Goal: Information Seeking & Learning: Learn about a topic

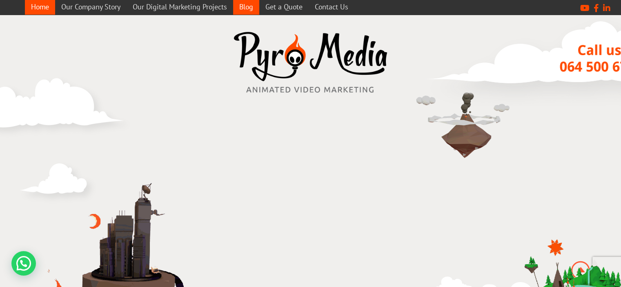
click at [246, 3] on link "Blog" at bounding box center [246, 7] width 26 height 16
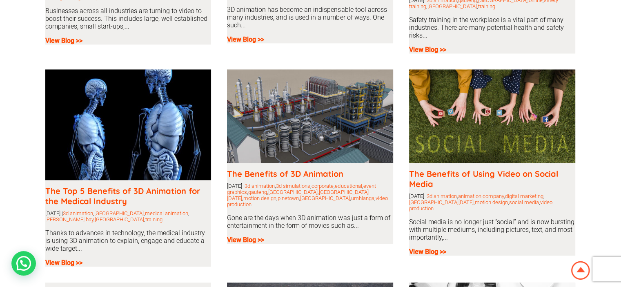
scroll to position [816, 0]
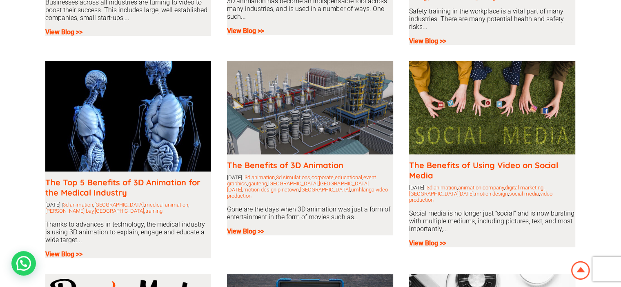
click at [106, 129] on img at bounding box center [128, 116] width 166 height 111
click at [62, 251] on b "View Blog >>" at bounding box center [63, 254] width 37 height 8
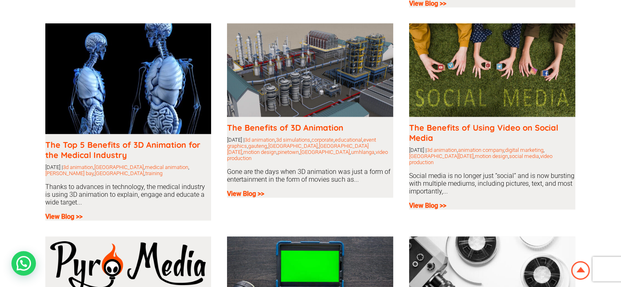
scroll to position [857, 0]
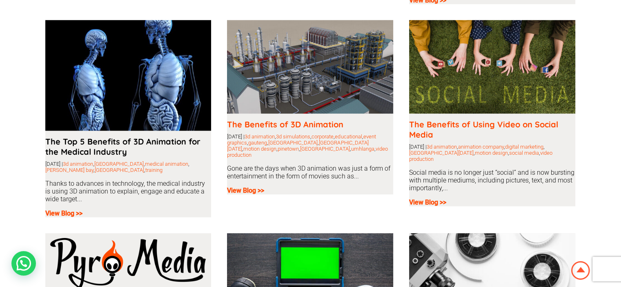
click at [144, 138] on link "The Top 5 Benefits of 3D Animation for the Medical Industry" at bounding box center [122, 146] width 155 height 20
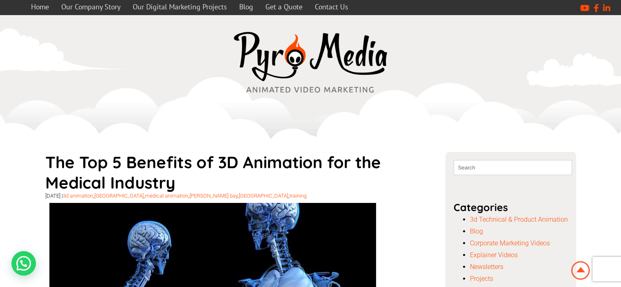
click at [133, 163] on h1 "The Top 5 Benefits of 3D Animation for the Medical Industry" at bounding box center [231, 172] width 373 height 41
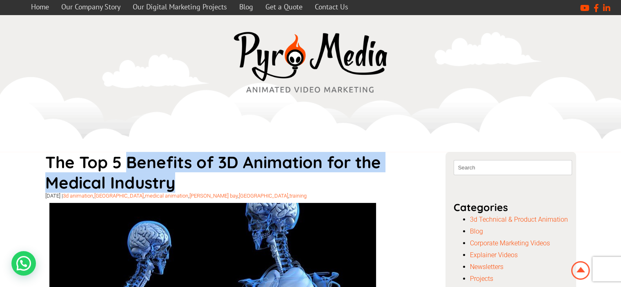
drag, startPoint x: 124, startPoint y: 162, endPoint x: 175, endPoint y: 182, distance: 54.8
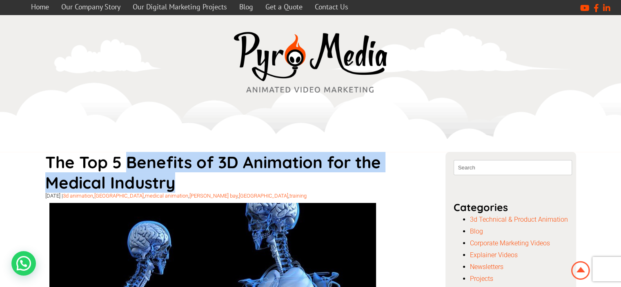
click at [175, 182] on h1 "The Top 5 Benefits of 3D Animation for the Medical Industry" at bounding box center [231, 172] width 373 height 41
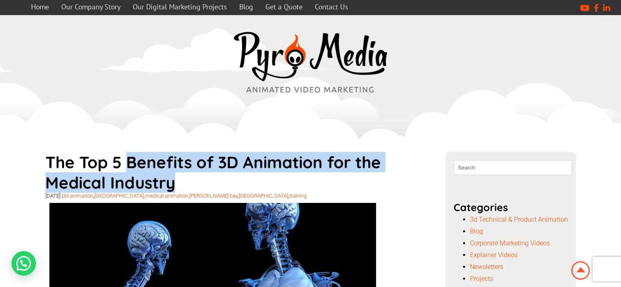
copy h1 "Benefits of 3D Animation for the Medical Industry"
